Goal: Information Seeking & Learning: Learn about a topic

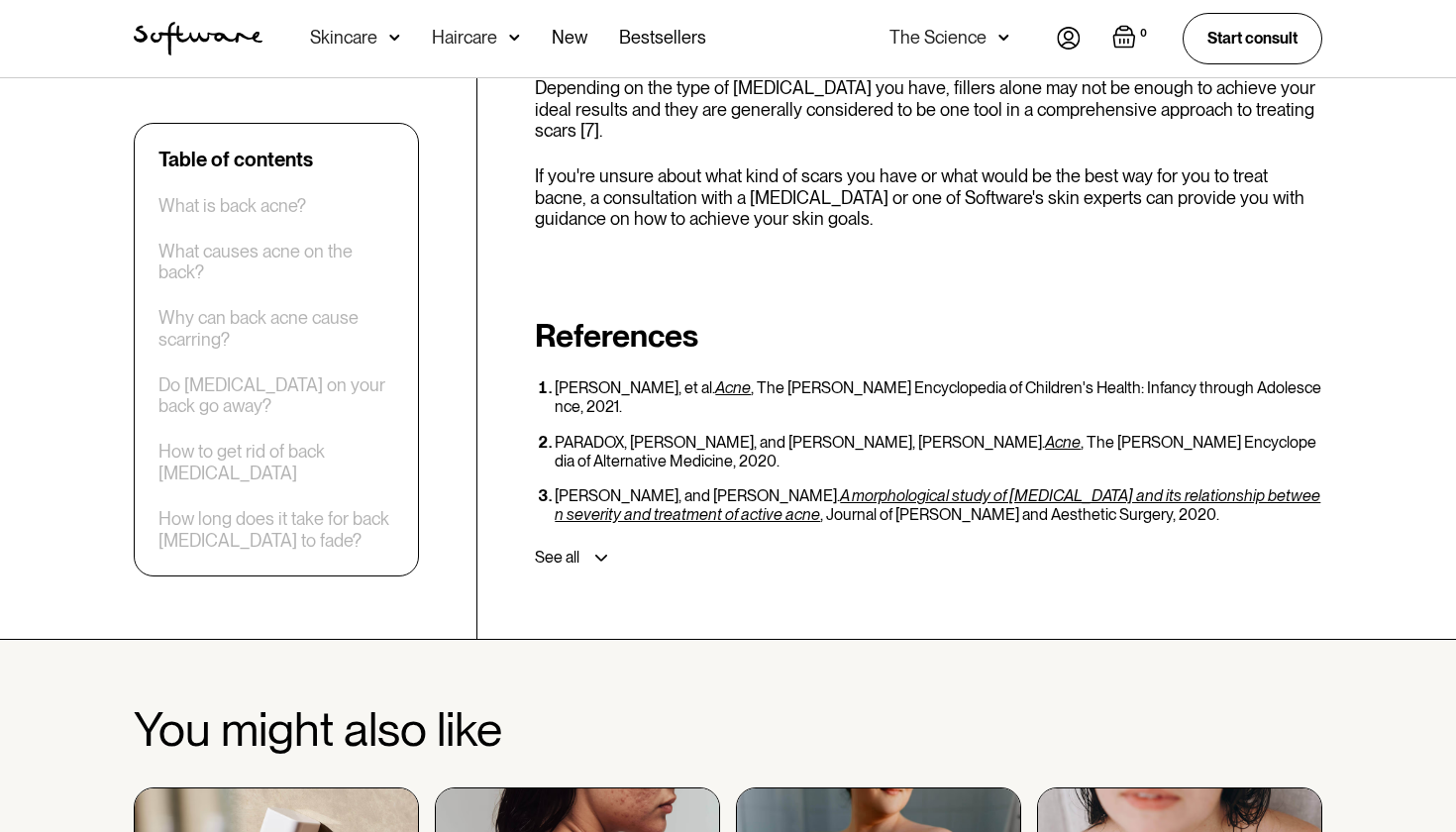
scroll to position [4781, 0]
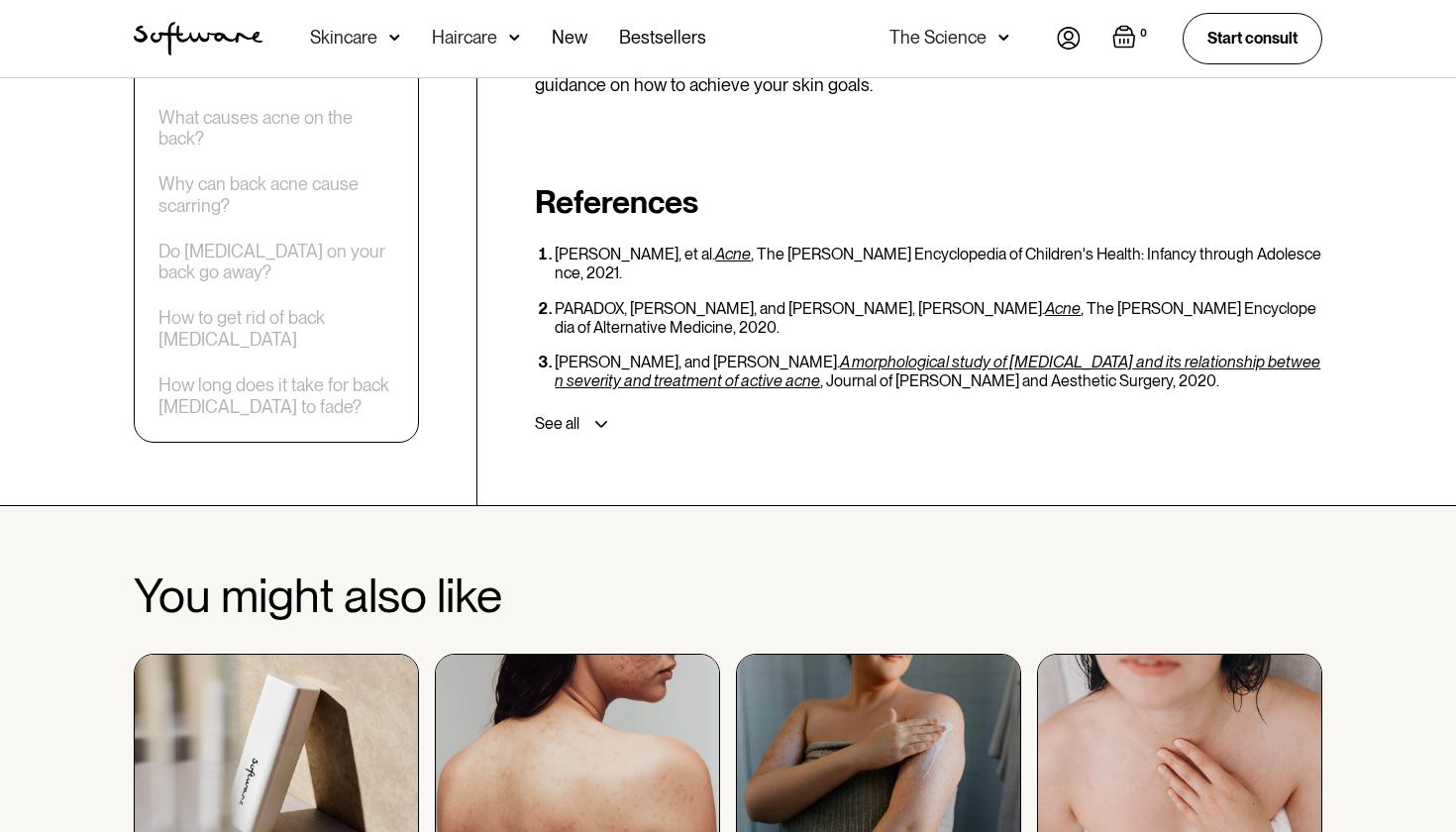
click at [585, 654] on img at bounding box center [577, 761] width 286 height 214
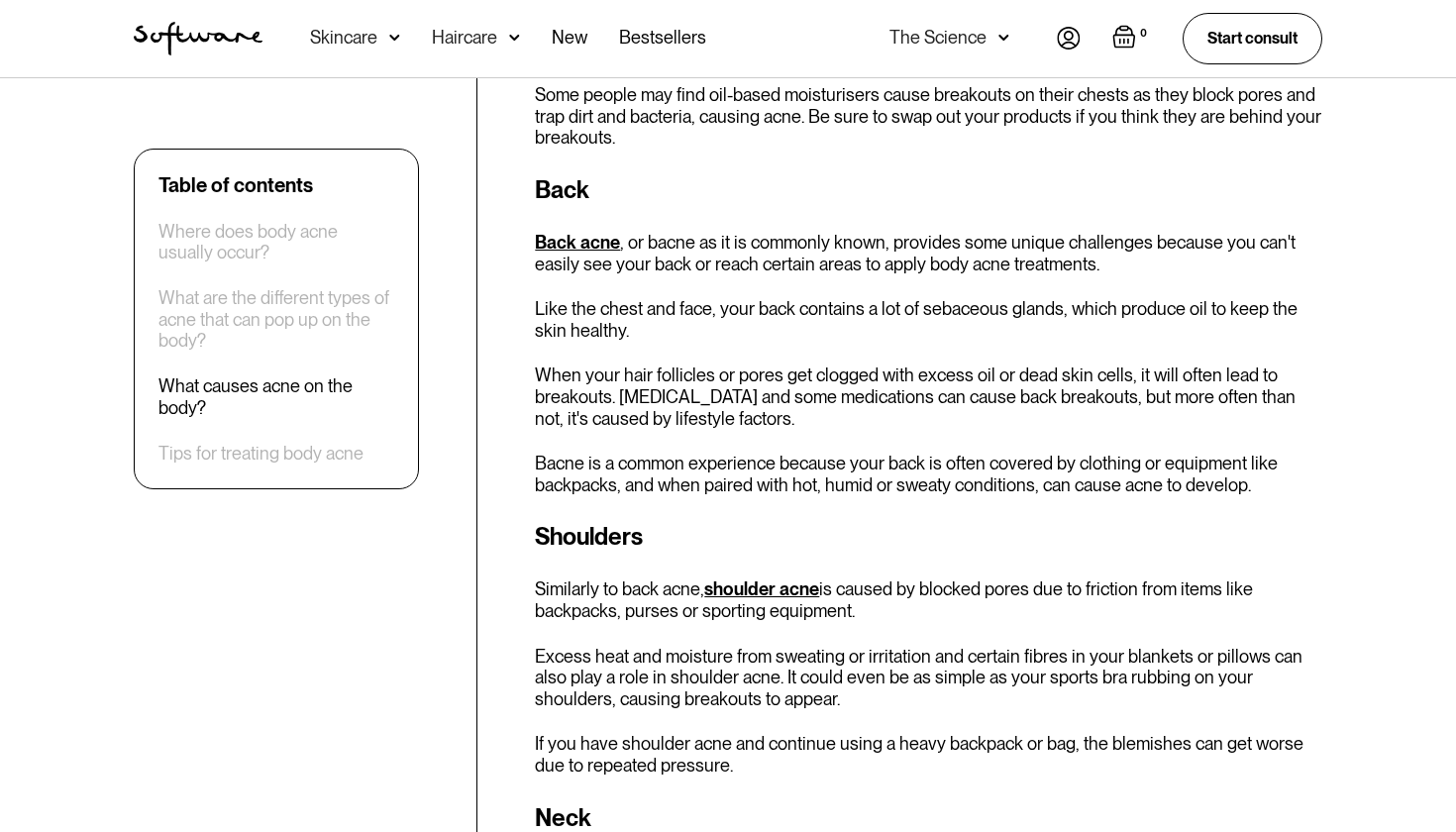
scroll to position [4272, 0]
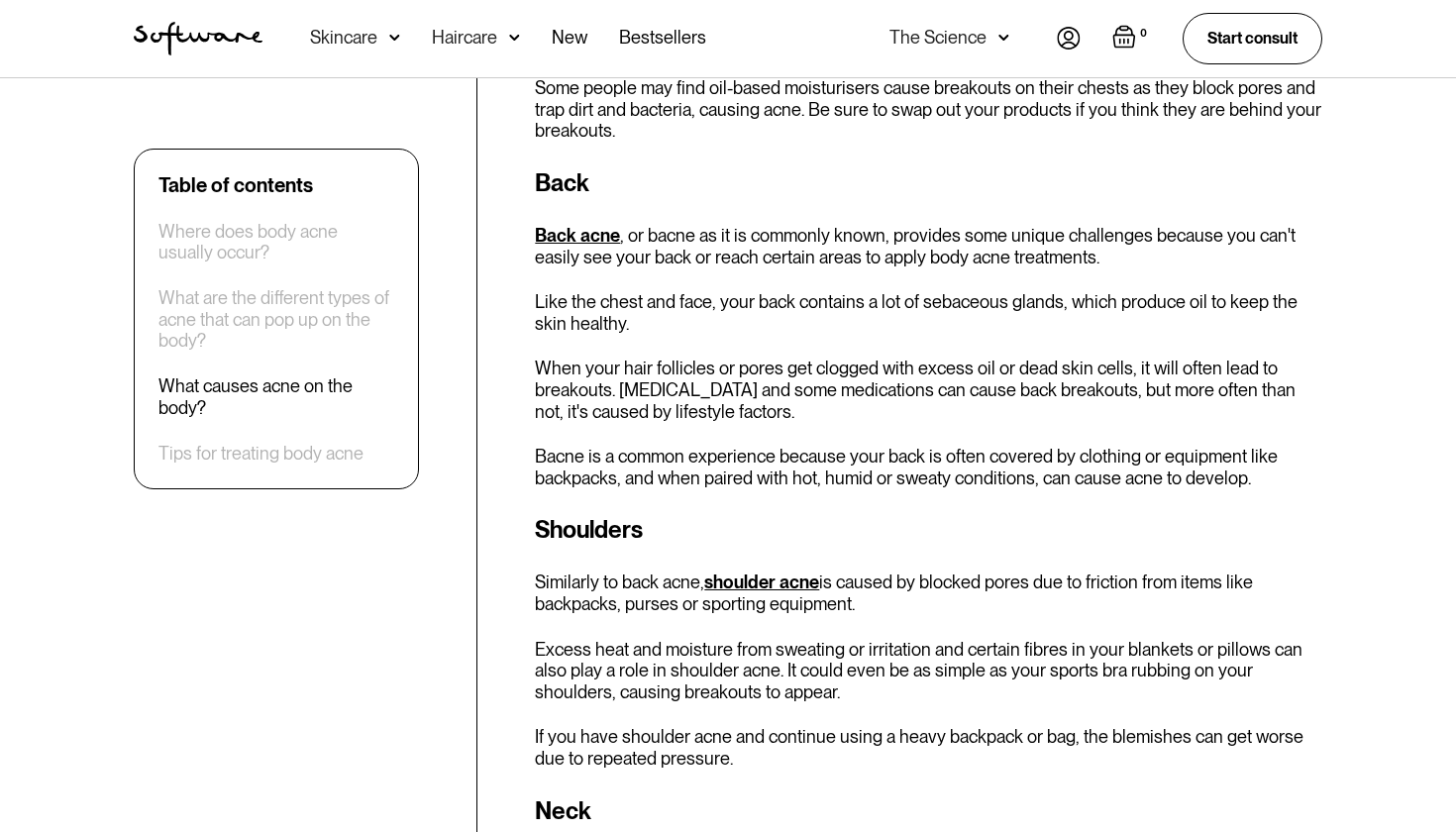
click at [570, 225] on link "Back acne" at bounding box center [577, 235] width 85 height 21
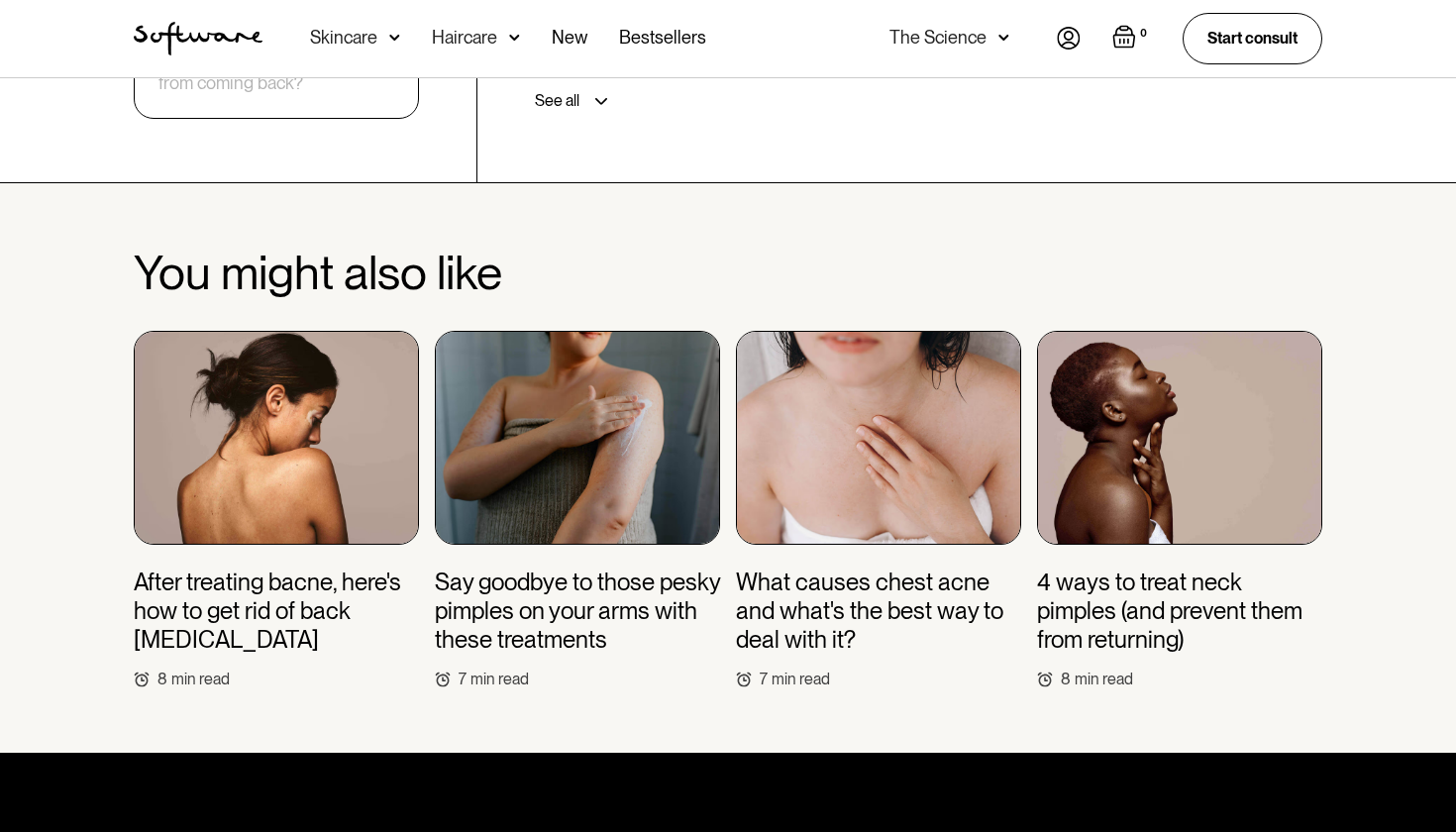
scroll to position [4947, 0]
